Goal: Information Seeking & Learning: Check status

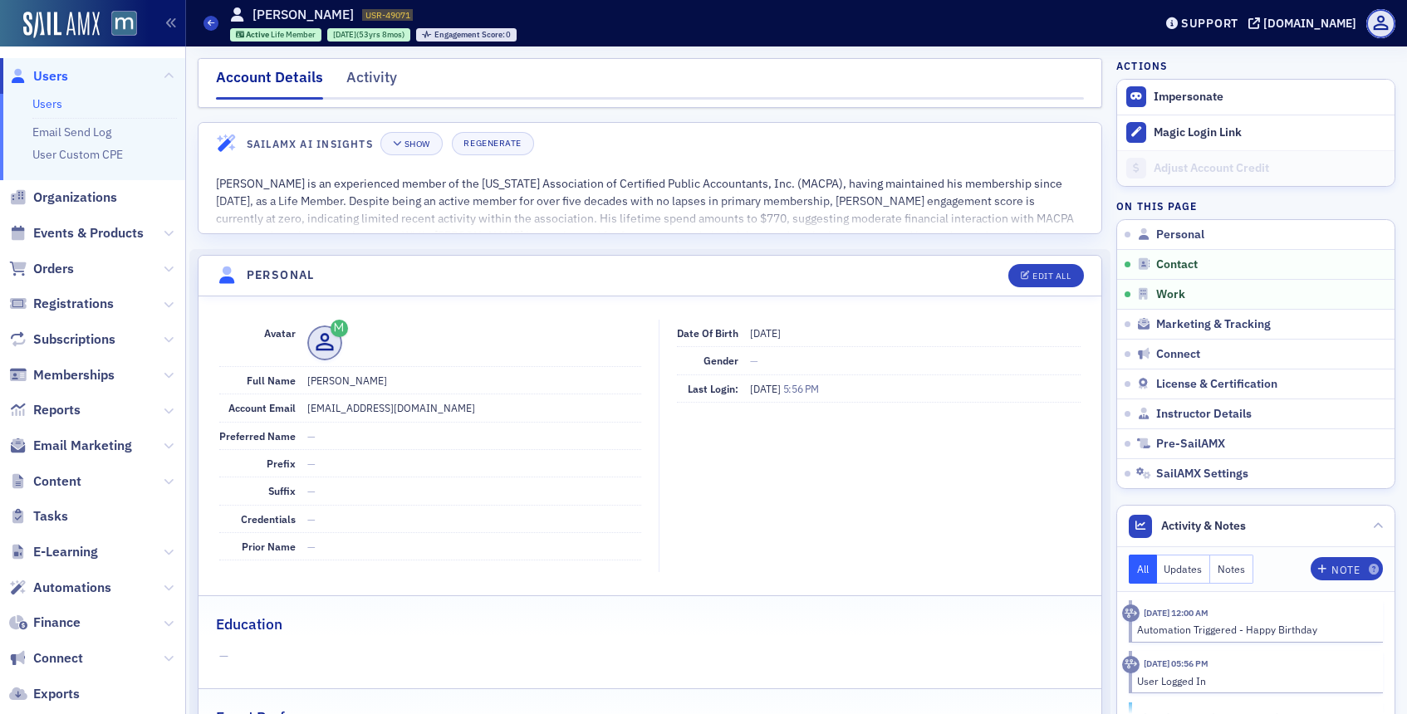
scroll to position [803, 0]
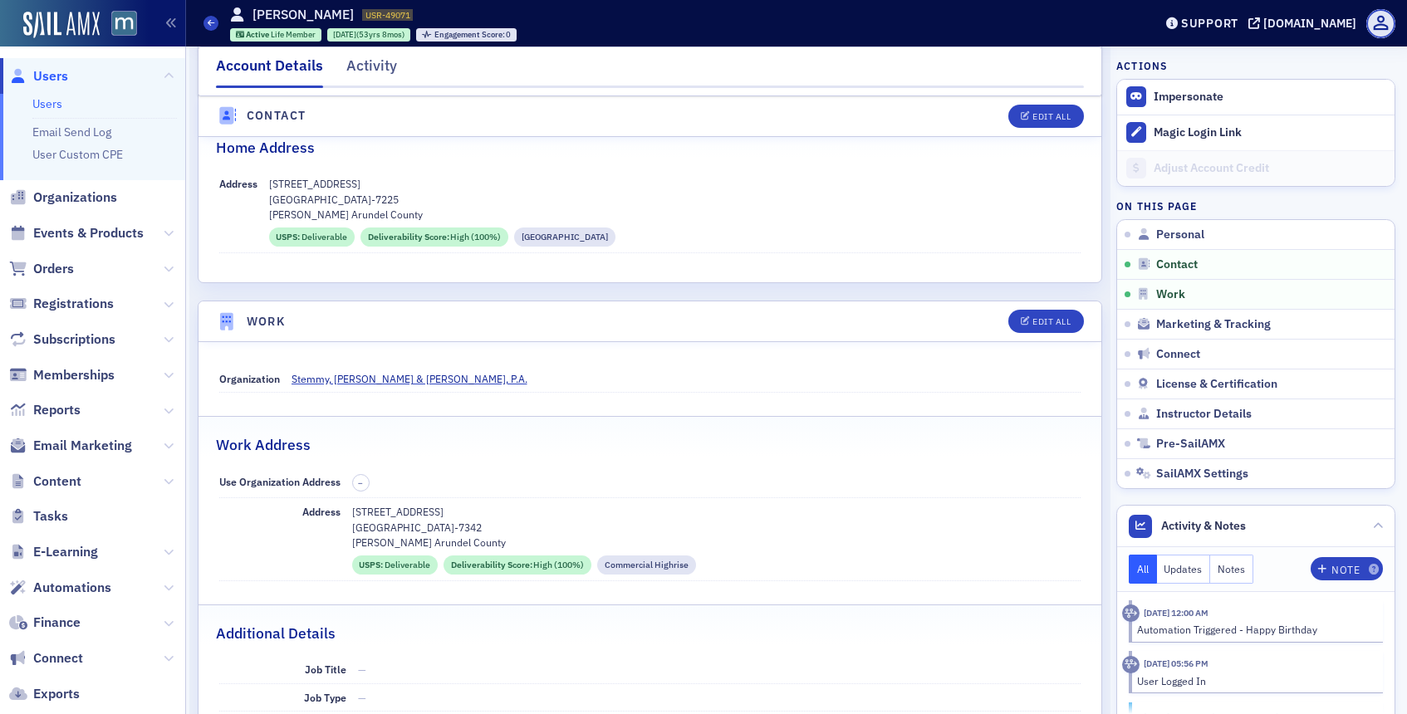
click at [64, 79] on span "Users" at bounding box center [50, 76] width 35 height 18
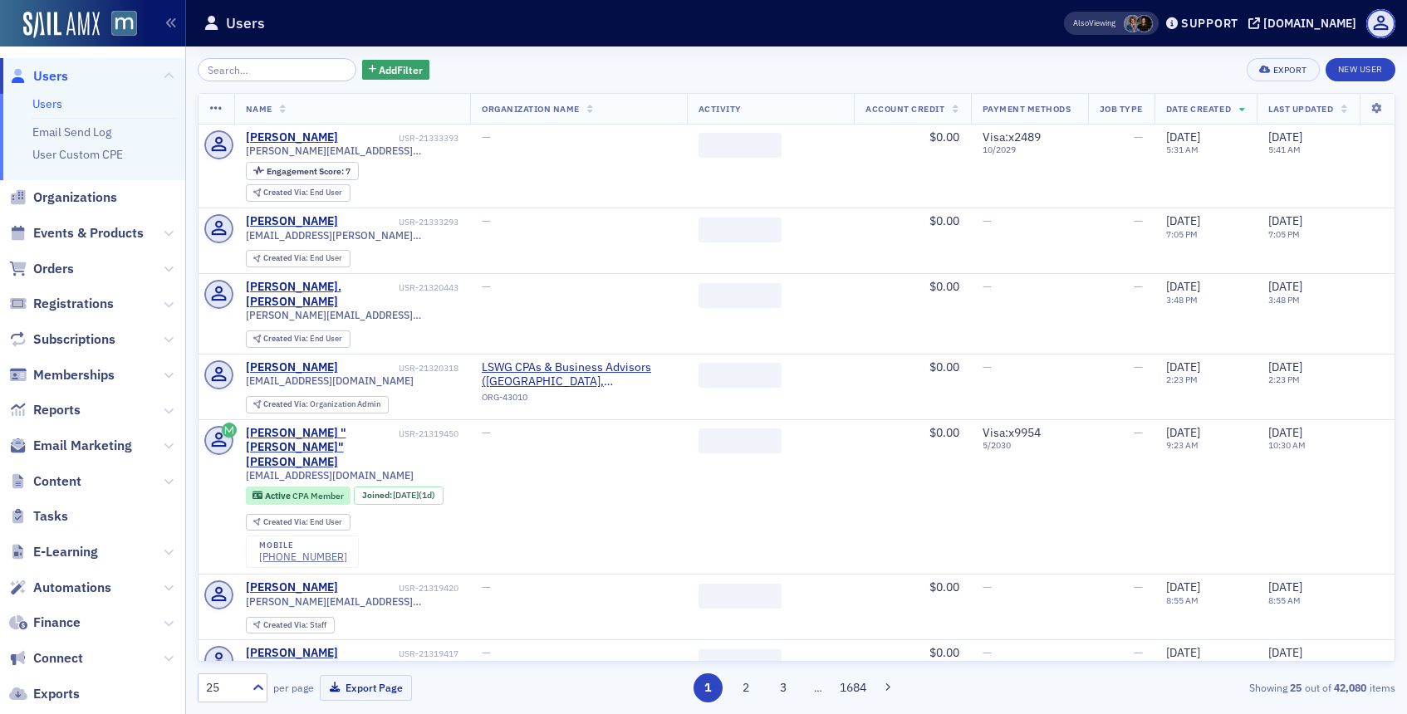
click at [284, 66] on input "search" at bounding box center [277, 69] width 159 height 23
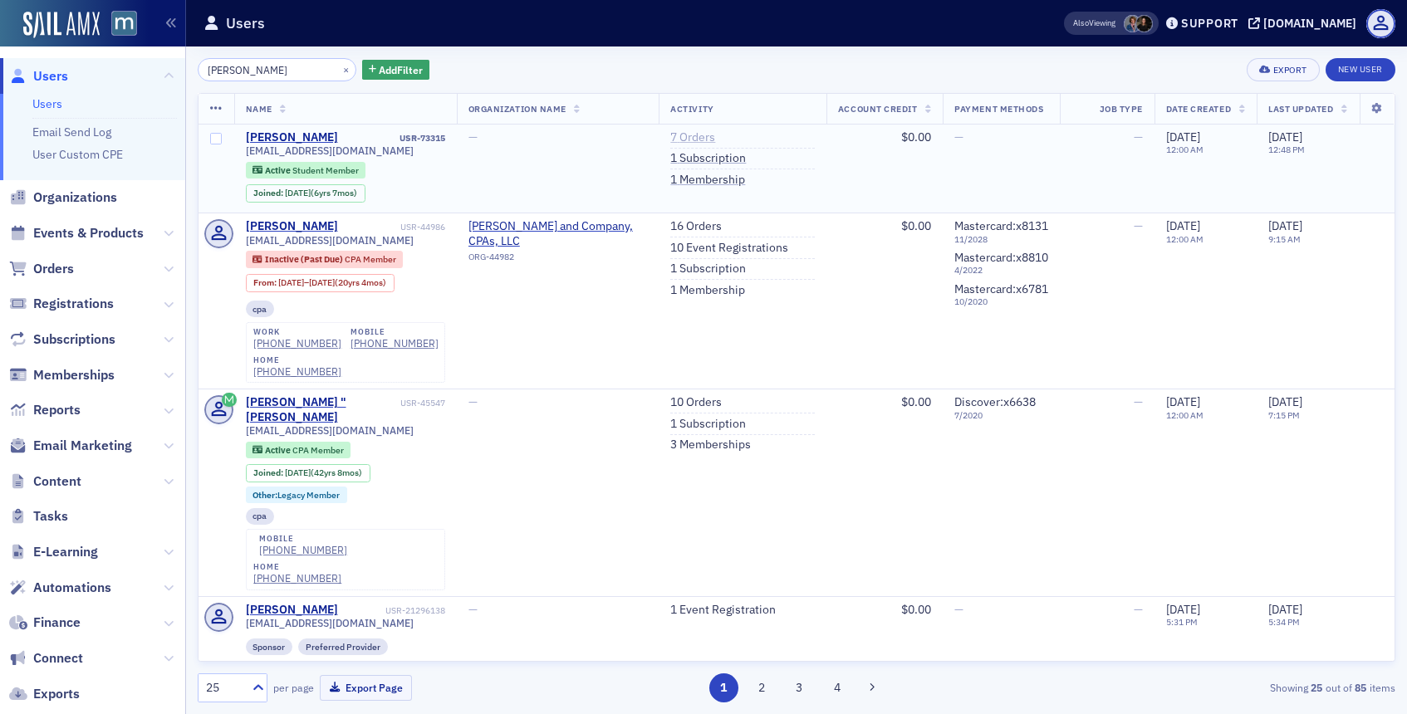
type input "[PERSON_NAME]"
click at [692, 135] on link "7 Orders" at bounding box center [692, 137] width 45 height 15
click at [339, 67] on button "×" at bounding box center [346, 68] width 15 height 15
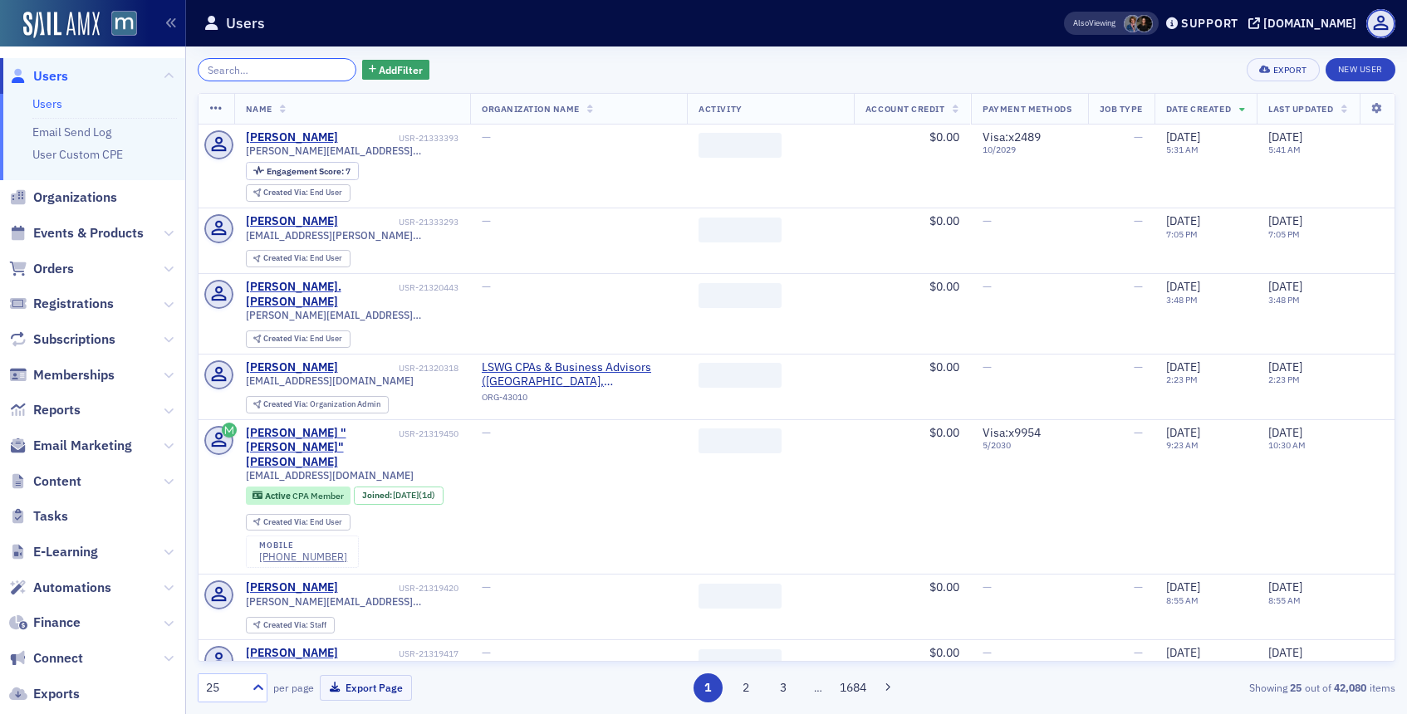
click at [317, 67] on input "search" at bounding box center [277, 69] width 159 height 23
paste input "Lauren Zeigler"
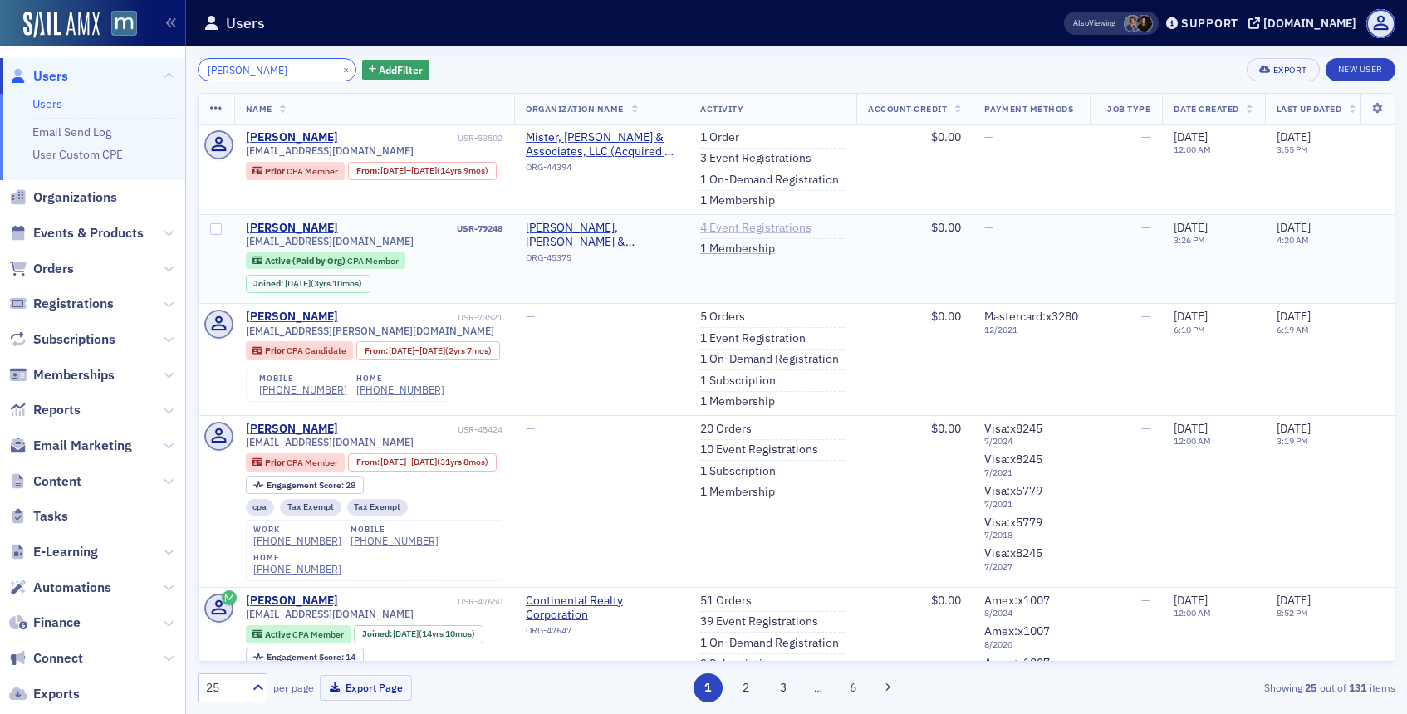
type input "Lauren Zeigler"
click at [724, 228] on link "4 Event Registrations" at bounding box center [755, 228] width 111 height 15
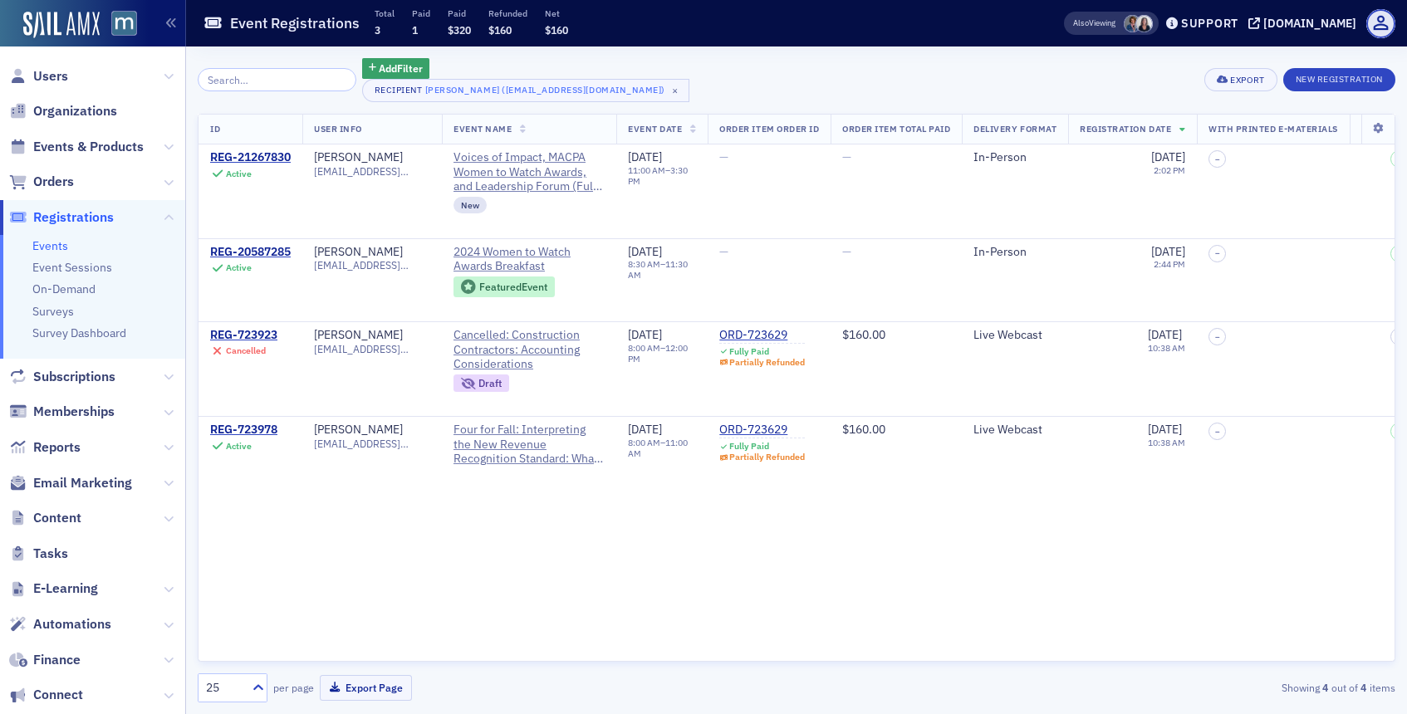
click at [267, 140] on th "ID" at bounding box center [250, 130] width 104 height 31
click at [262, 158] on div "REG-21267830" at bounding box center [250, 157] width 81 height 15
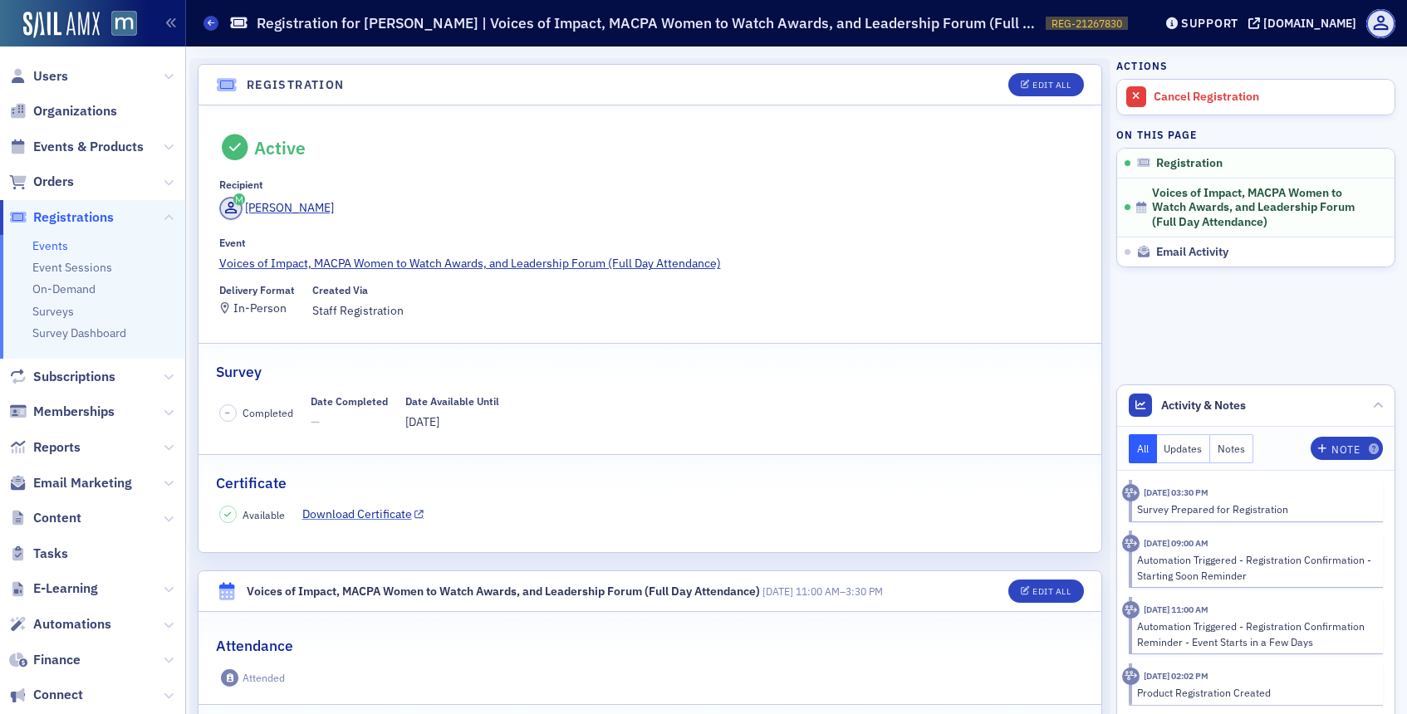
click at [367, 512] on link "Download Certificate" at bounding box center [363, 514] width 122 height 17
click at [34, 69] on span "Users" at bounding box center [50, 76] width 35 height 18
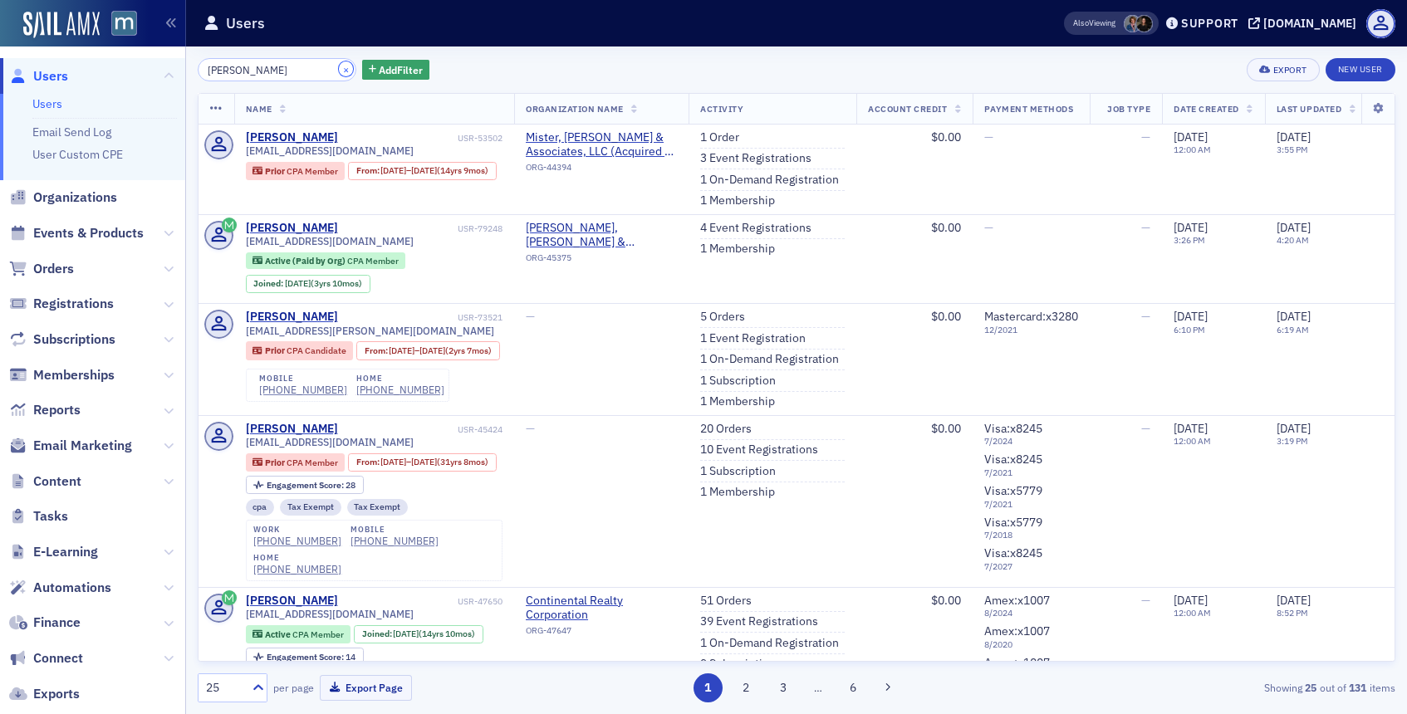
click at [339, 74] on button "×" at bounding box center [346, 68] width 15 height 15
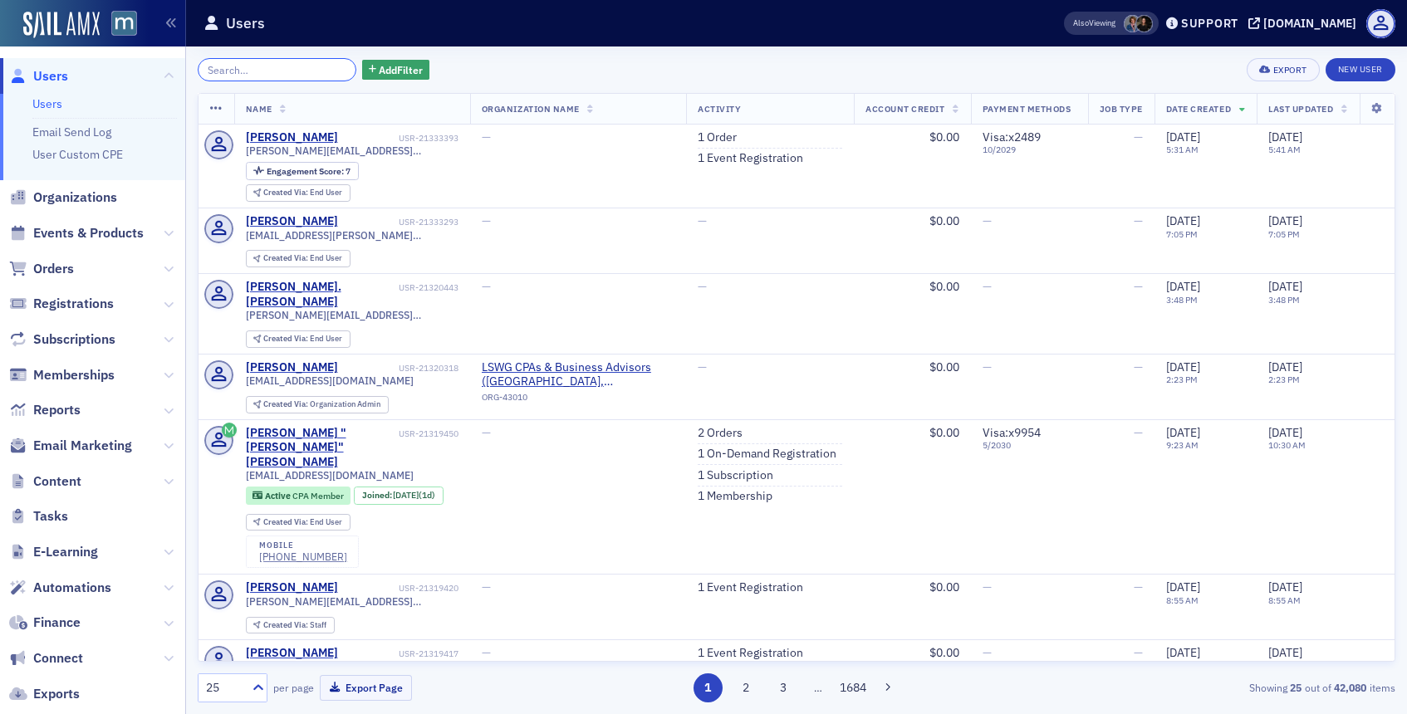
click at [314, 77] on input "search" at bounding box center [277, 69] width 159 height 23
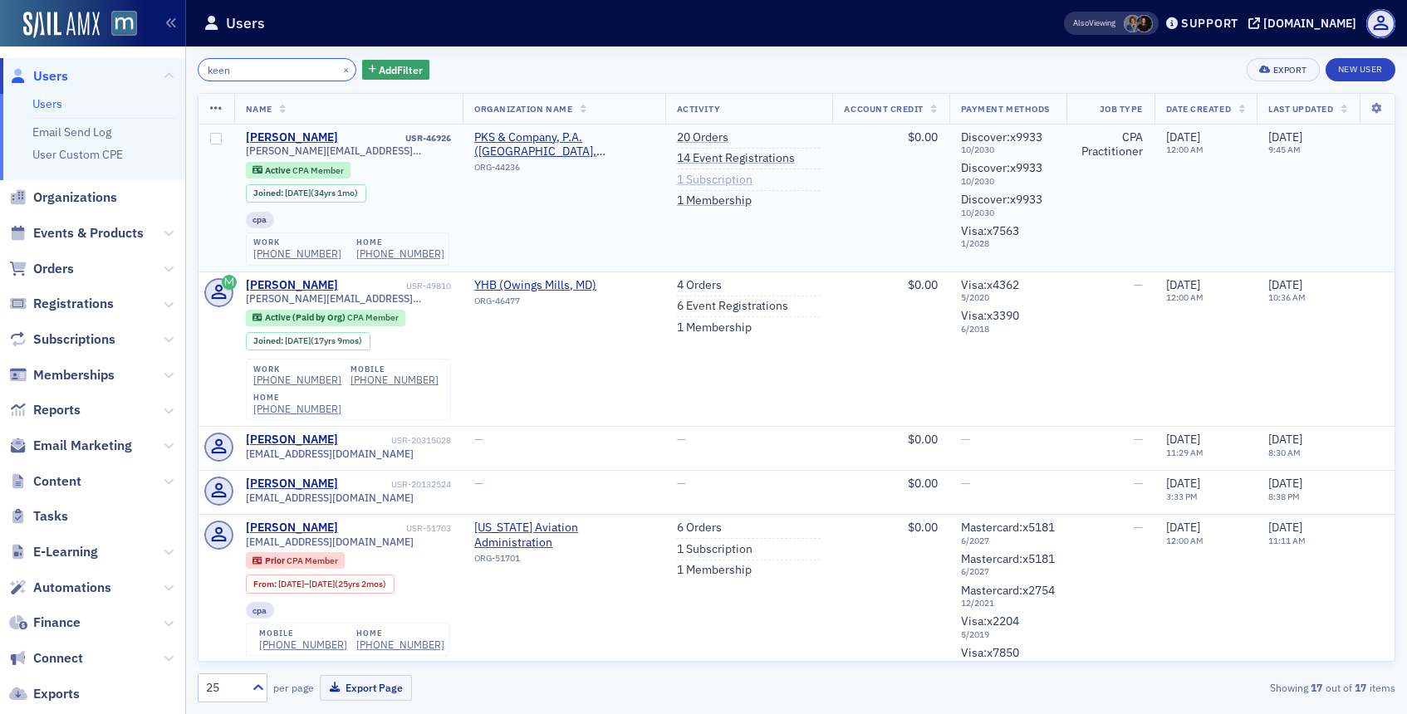
type input "keen"
click at [698, 180] on link "1 Subscription" at bounding box center [715, 180] width 76 height 15
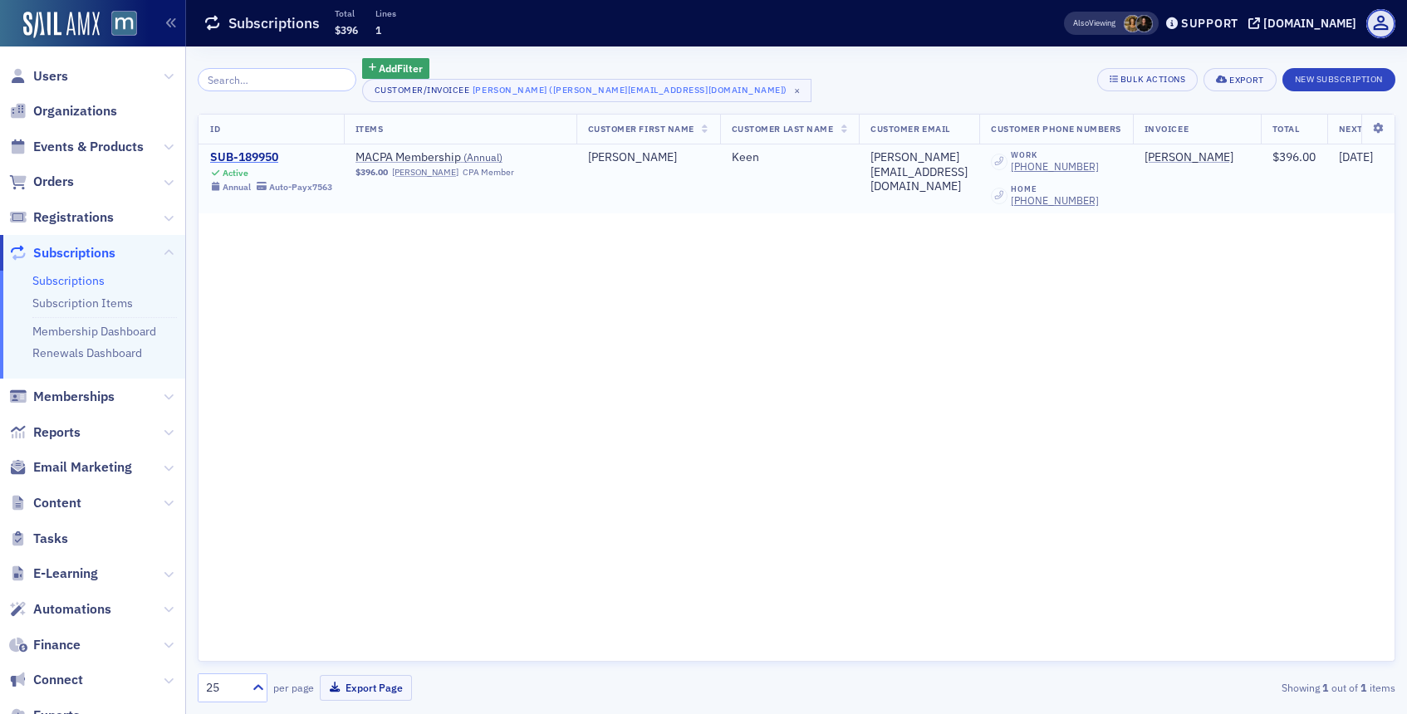
click at [266, 155] on div "SUB-189950" at bounding box center [271, 157] width 122 height 15
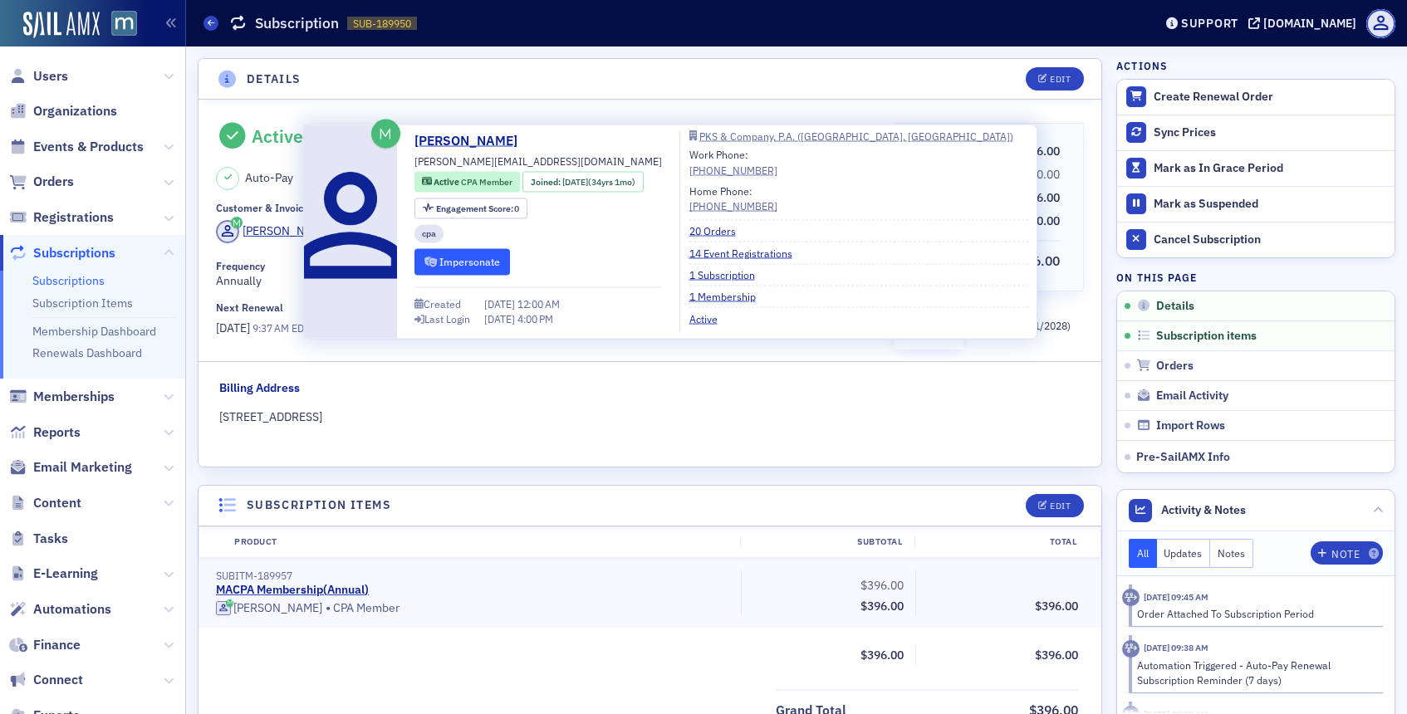
click at [467, 255] on button "Impersonate" at bounding box center [462, 262] width 96 height 26
